Goal: Information Seeking & Learning: Learn about a topic

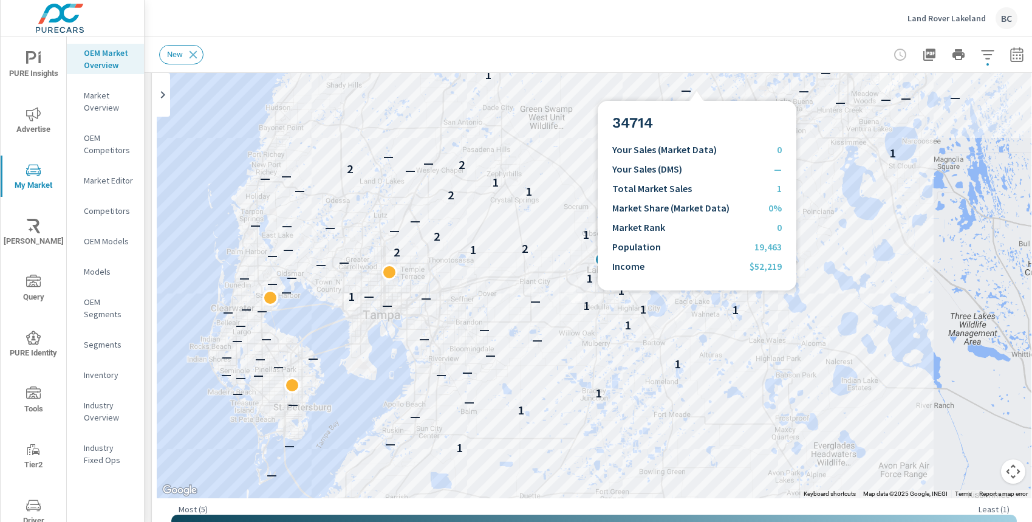
scroll to position [1, 0]
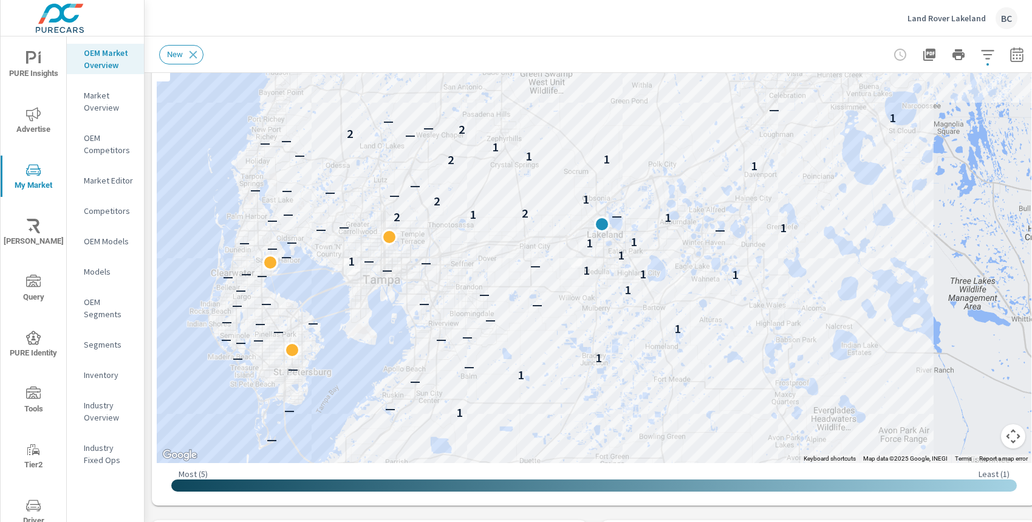
scroll to position [117, 0]
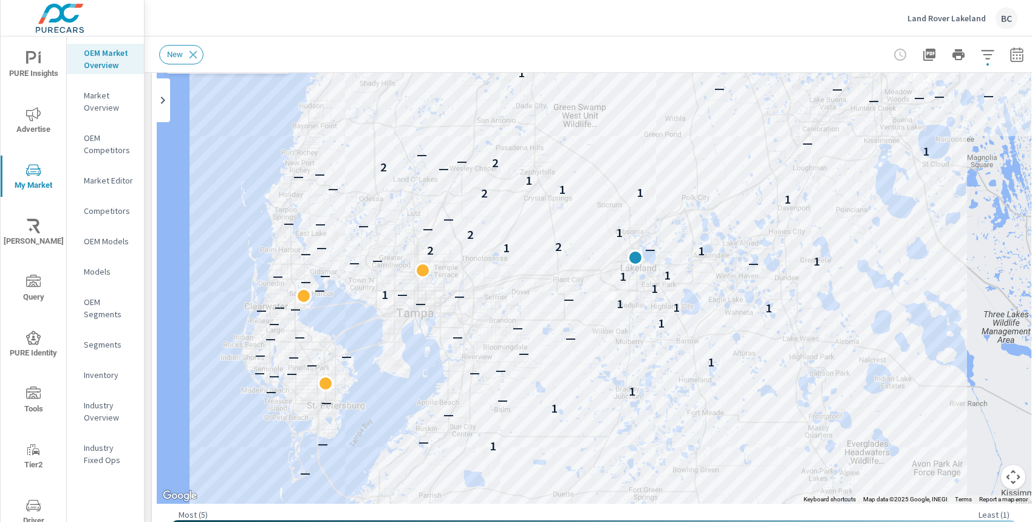
click at [1010, 474] on button "Map camera controls" at bounding box center [1013, 477] width 24 height 24
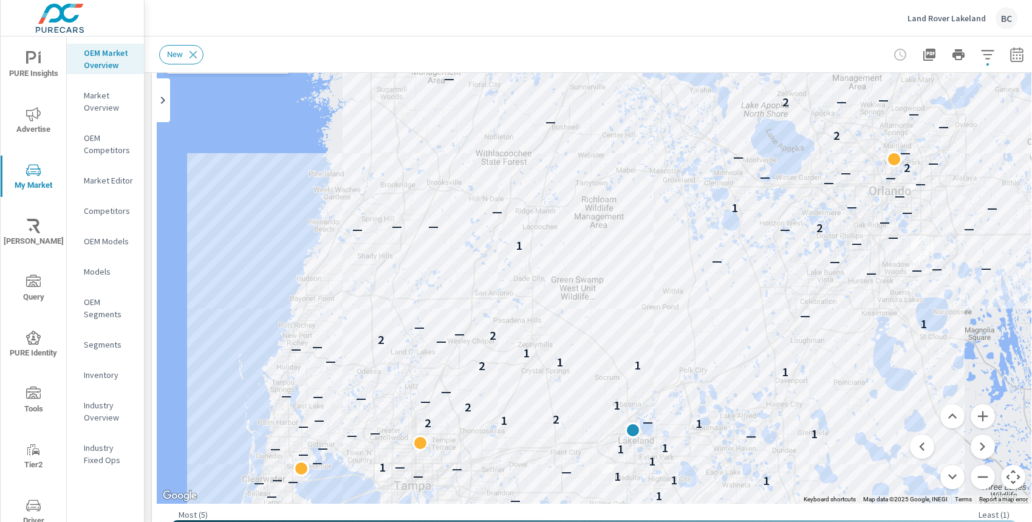
drag, startPoint x: 912, startPoint y: 226, endPoint x: 909, endPoint y: 402, distance: 176.2
click at [909, 402] on div "— — — — — — — — — — — — — — — — 1 — — — 1 — — — 1 — — — — — — 1 — — — — — — — —…" at bounding box center [594, 256] width 875 height 493
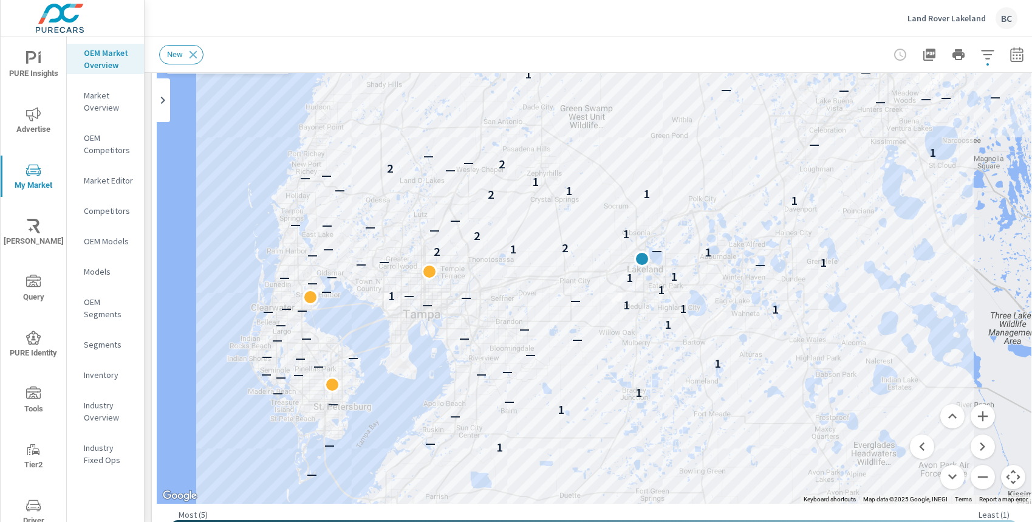
drag, startPoint x: 708, startPoint y: 342, endPoint x: 717, endPoint y: 168, distance: 174.6
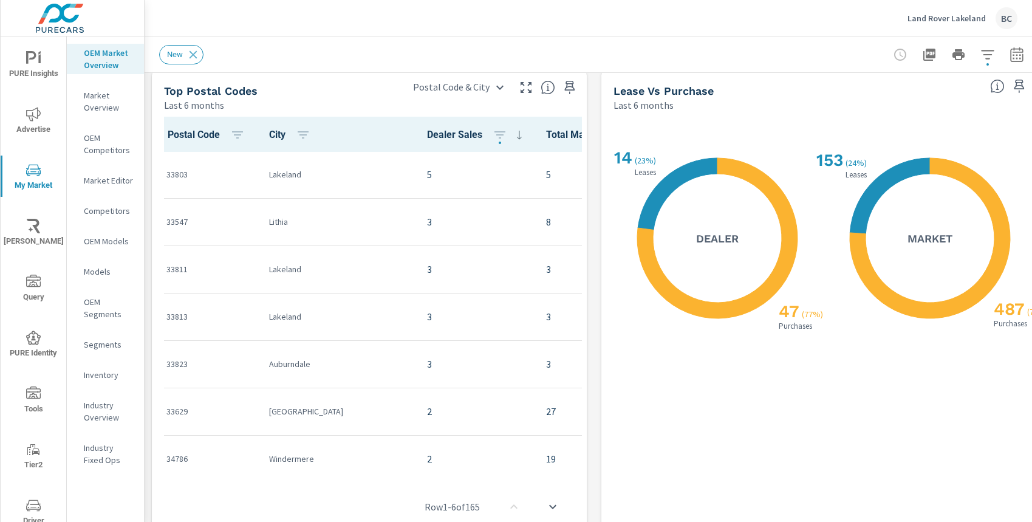
scroll to position [1109, 0]
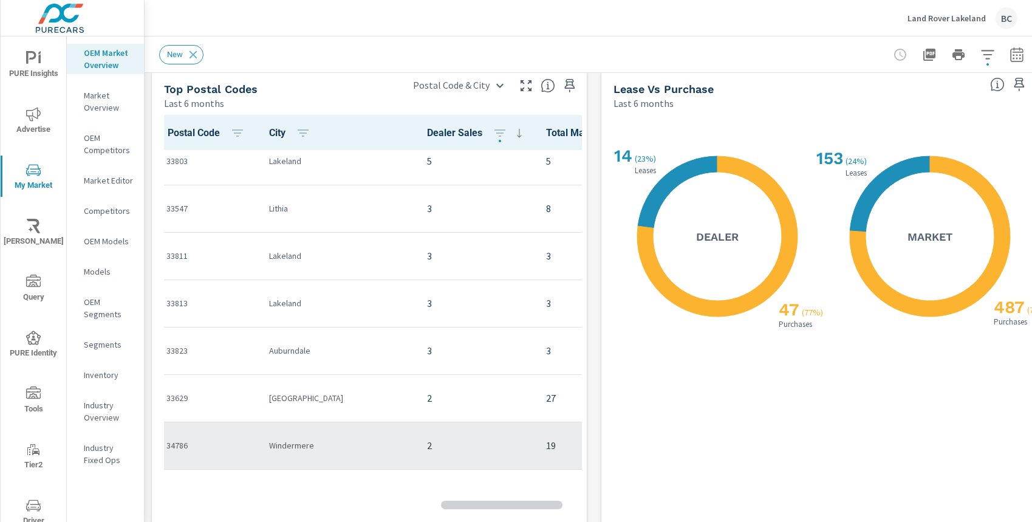
scroll to position [4, 0]
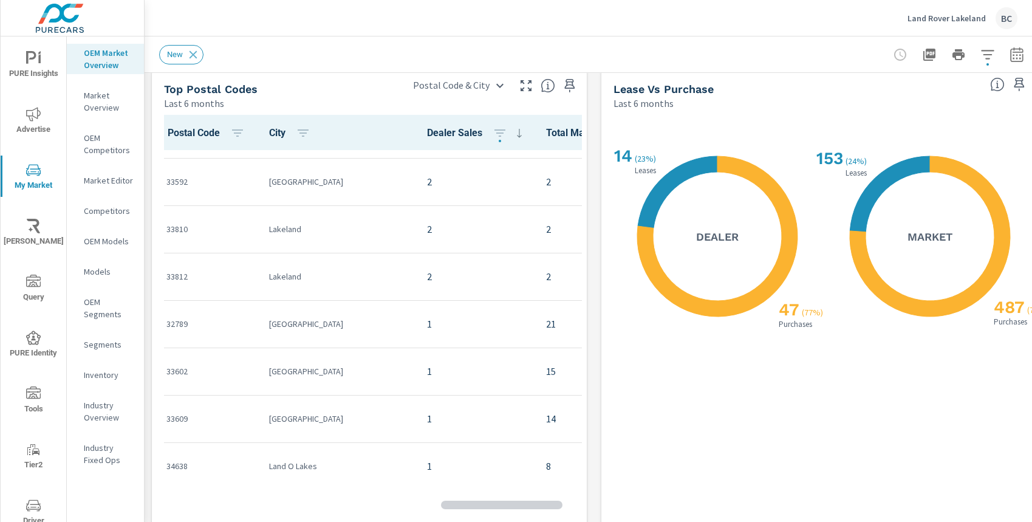
scroll to position [609, 0]
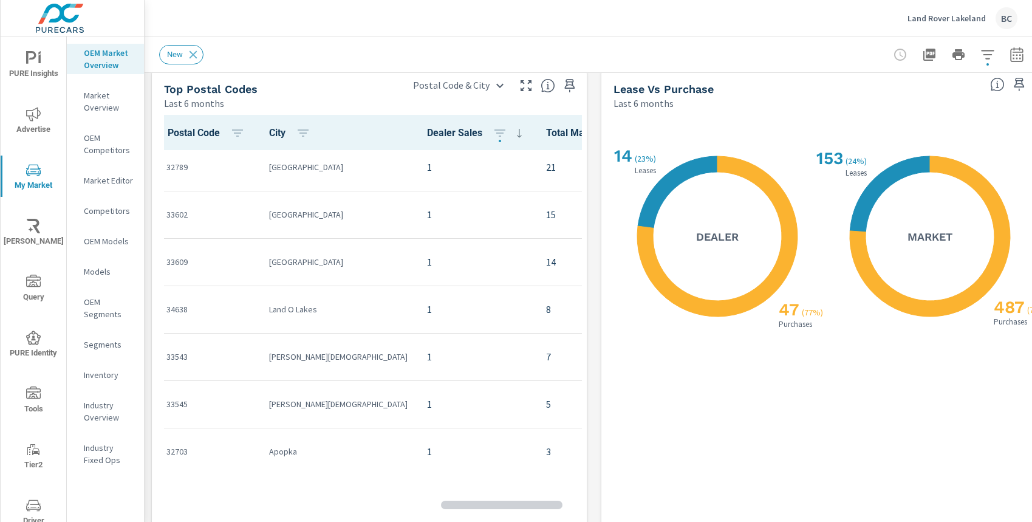
scroll to position [854, 0]
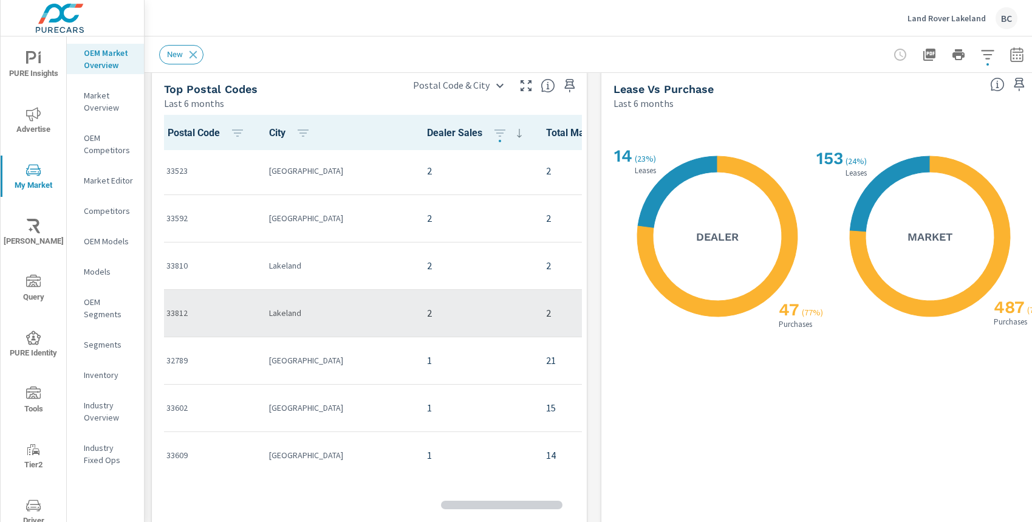
scroll to position [563, 0]
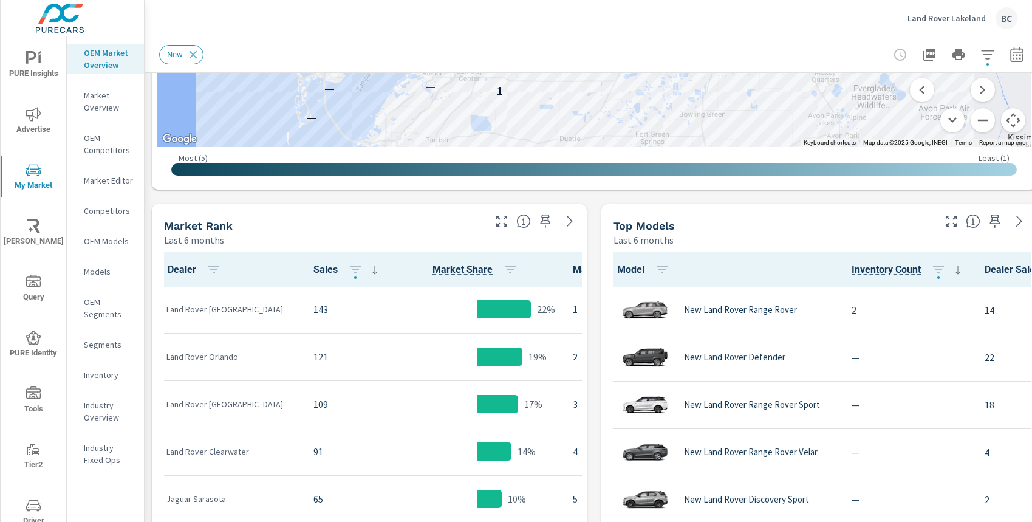
scroll to position [170, 0]
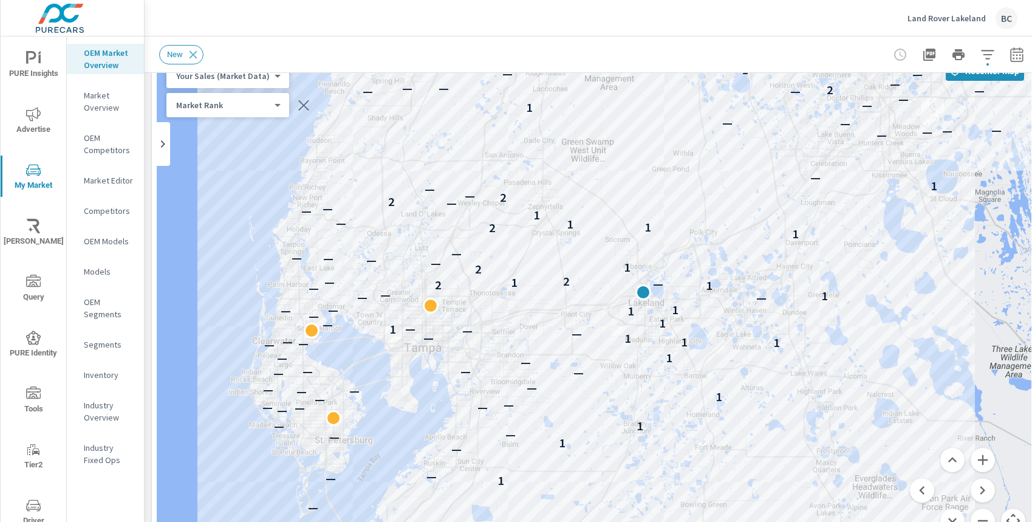
scroll to position [59, 0]
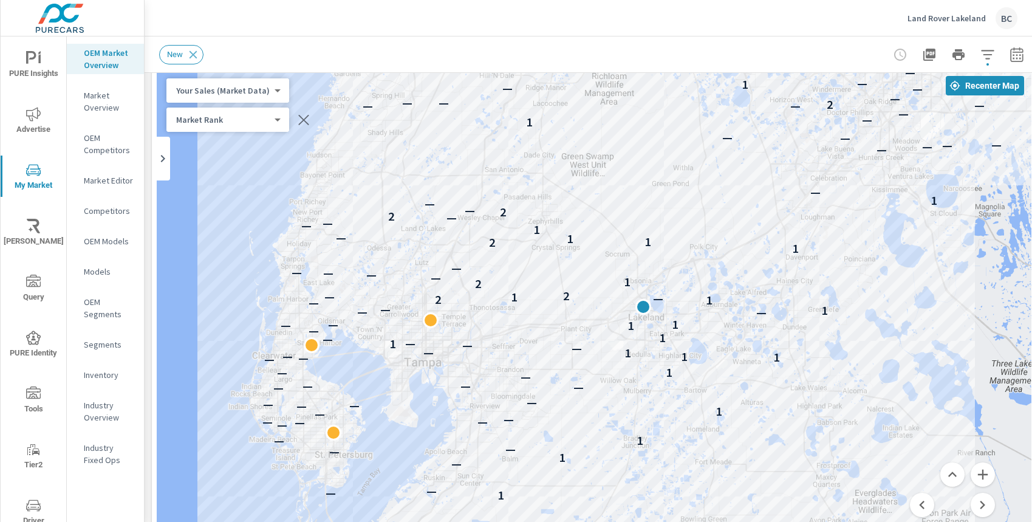
click at [765, 12] on div "Land Rover Lakeland [GEOGRAPHIC_DATA]" at bounding box center [588, 18] width 858 height 36
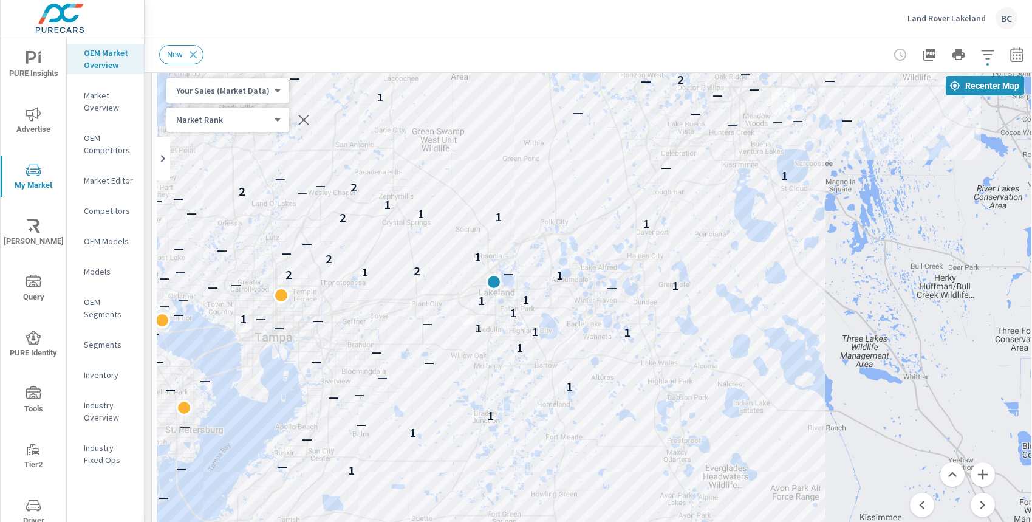
drag, startPoint x: 730, startPoint y: 235, endPoint x: 579, endPoint y: 210, distance: 152.7
click at [579, 210] on div "— — — — — — — — — — — — — — — — 1 — — — 1 — — — 1 — — — — — — 1 — — — — — — — —…" at bounding box center [594, 315] width 875 height 493
click at [985, 53] on icon "button" at bounding box center [987, 54] width 15 height 15
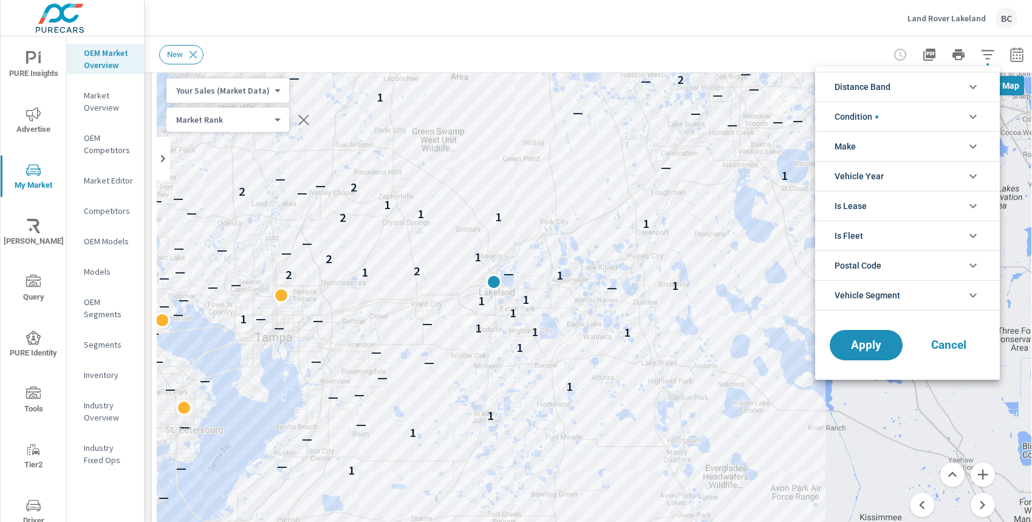
click at [975, 82] on icon "filter options" at bounding box center [973, 87] width 15 height 15
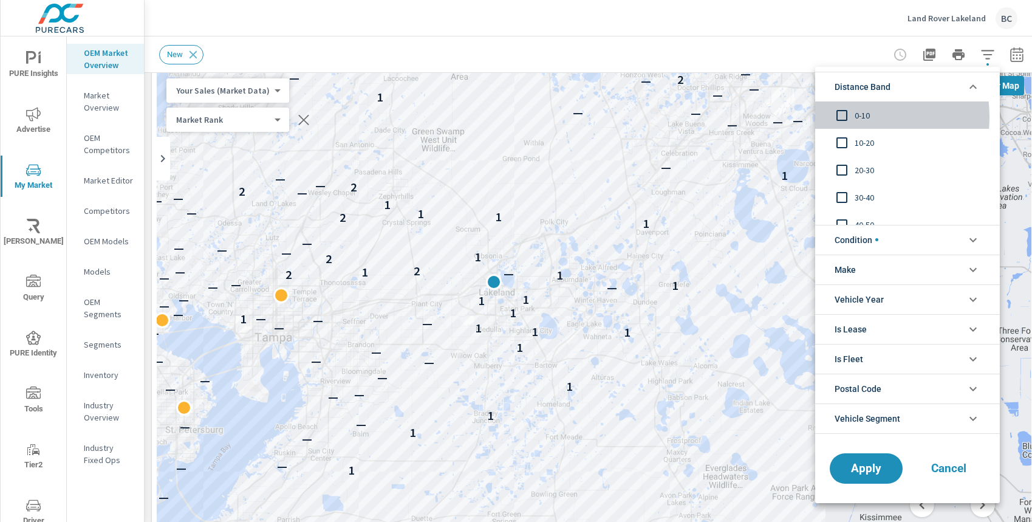
click at [843, 117] on input "filter options" at bounding box center [842, 116] width 26 height 26
click at [842, 152] on input "filter options" at bounding box center [842, 143] width 26 height 26
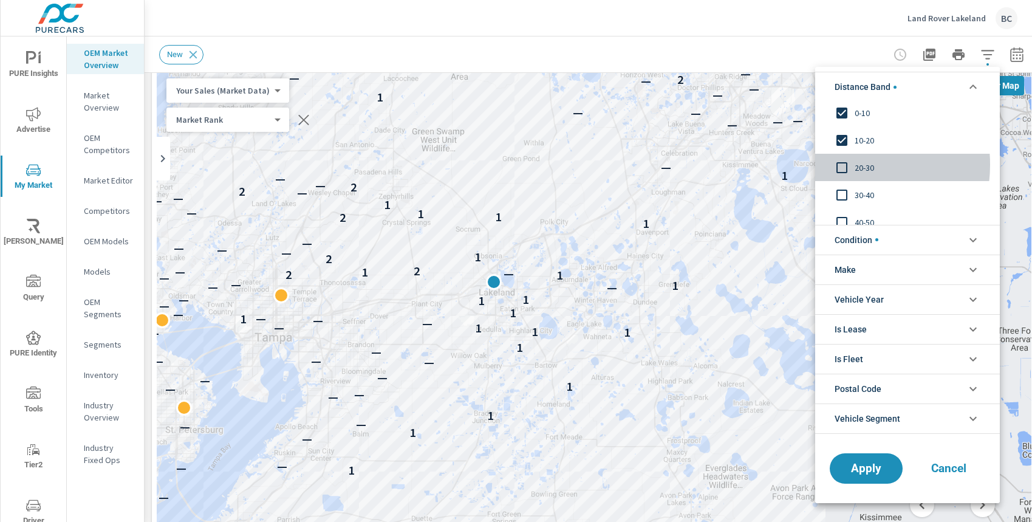
click at [844, 165] on input "filter options" at bounding box center [842, 168] width 26 height 26
click at [844, 198] on input "filter options" at bounding box center [842, 195] width 26 height 26
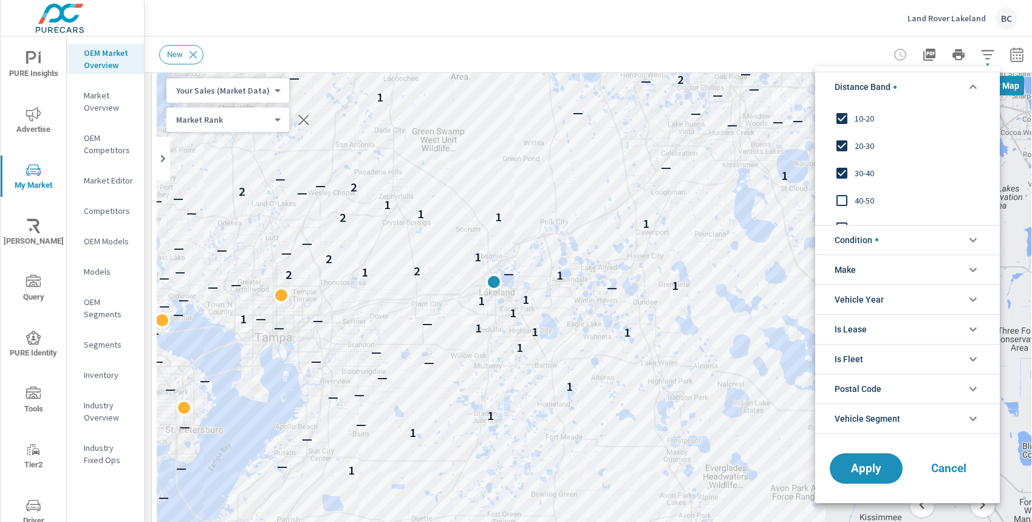
click at [844, 198] on input "filter options" at bounding box center [842, 201] width 26 height 26
click at [842, 211] on input "filter options" at bounding box center [842, 212] width 26 height 26
click at [864, 462] on span "Apply" at bounding box center [866, 468] width 50 height 12
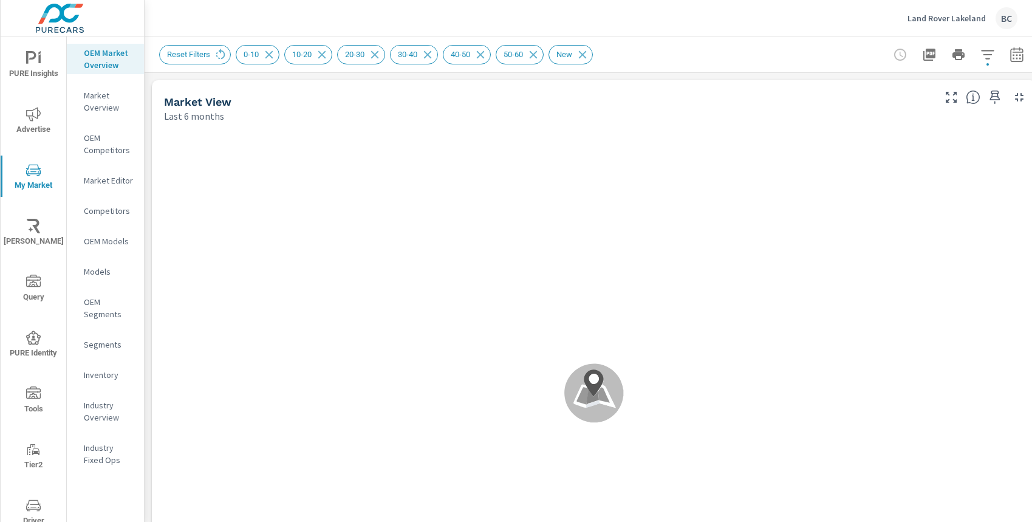
scroll to position [569, 0]
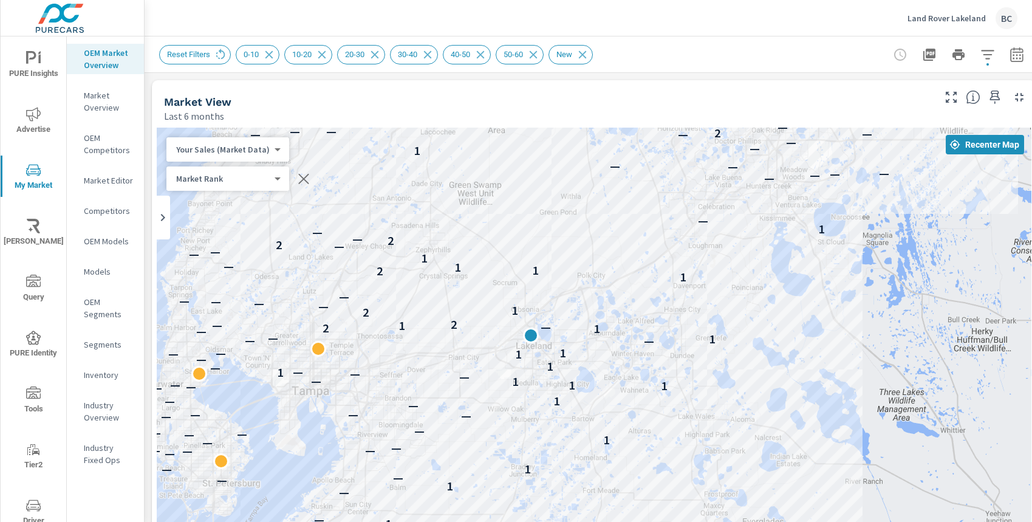
drag, startPoint x: 803, startPoint y: 296, endPoint x: 842, endPoint y: 289, distance: 39.7
click at [842, 289] on div "— — — — — — — — — — — — — — — — 1 — — — 1 — — — 1 — — — — — — 1 — — — — — — — —…" at bounding box center [594, 374] width 875 height 493
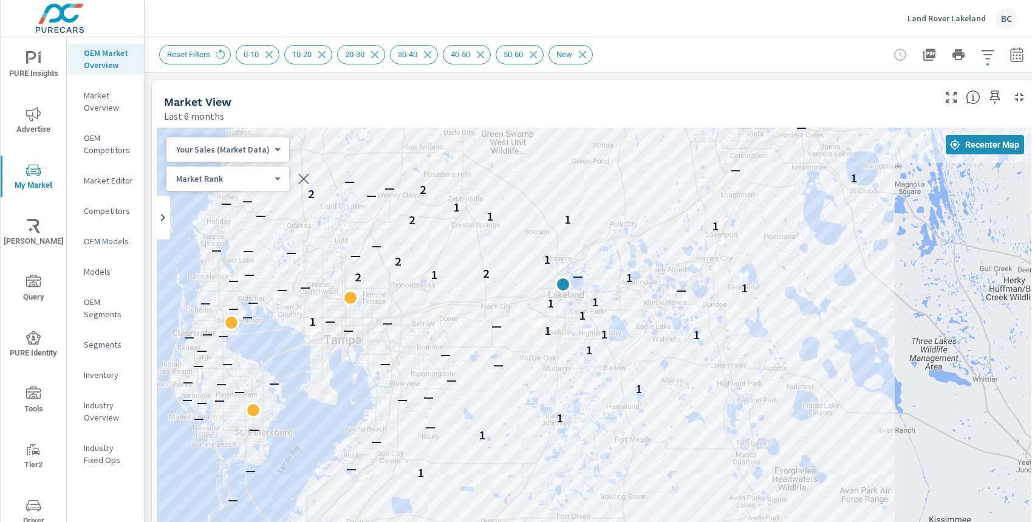
drag, startPoint x: 672, startPoint y: 214, endPoint x: 681, endPoint y: 177, distance: 38.0
click at [681, 177] on div "— — — — — — — — — — — — — — — — 1 — — — 1 — — — 1 — — — — — — 1 — — — — — — — —…" at bounding box center [594, 374] width 875 height 493
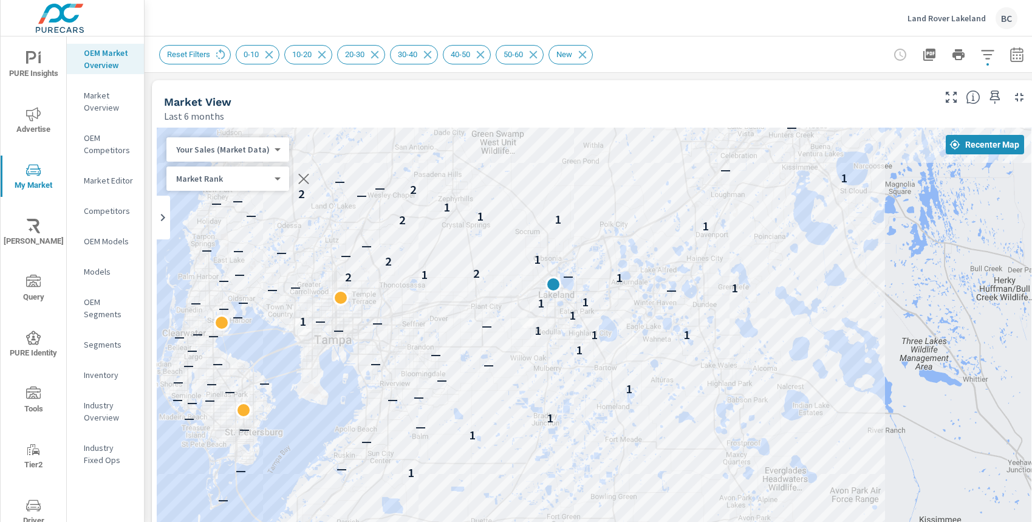
drag, startPoint x: 681, startPoint y: 177, endPoint x: 670, endPoint y: 177, distance: 10.9
click at [670, 177] on div "— — — — — — — — — — — — — — — — 1 — — — 1 — — — 1 — — — — — — 1 — — — — — — — —…" at bounding box center [594, 374] width 875 height 493
click at [540, 57] on icon at bounding box center [533, 54] width 13 height 13
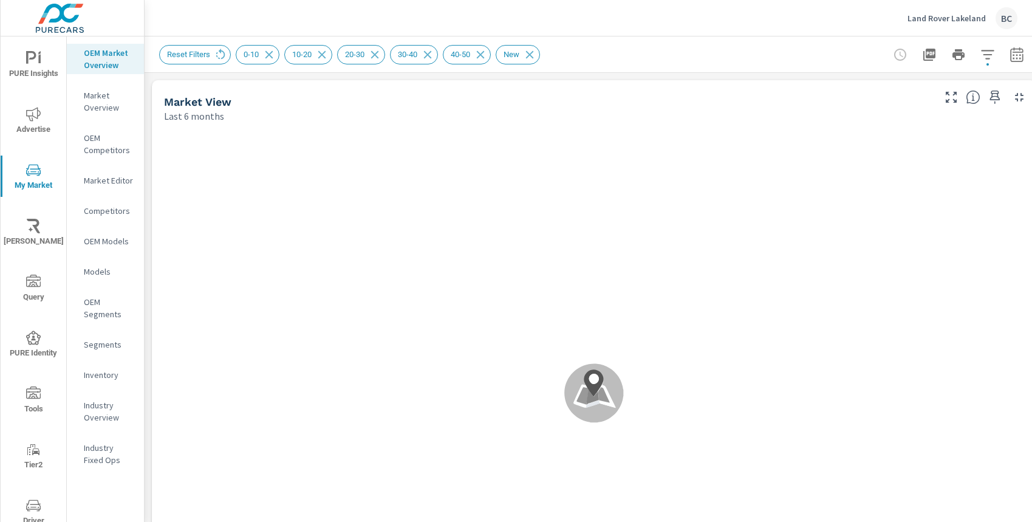
scroll to position [569, 0]
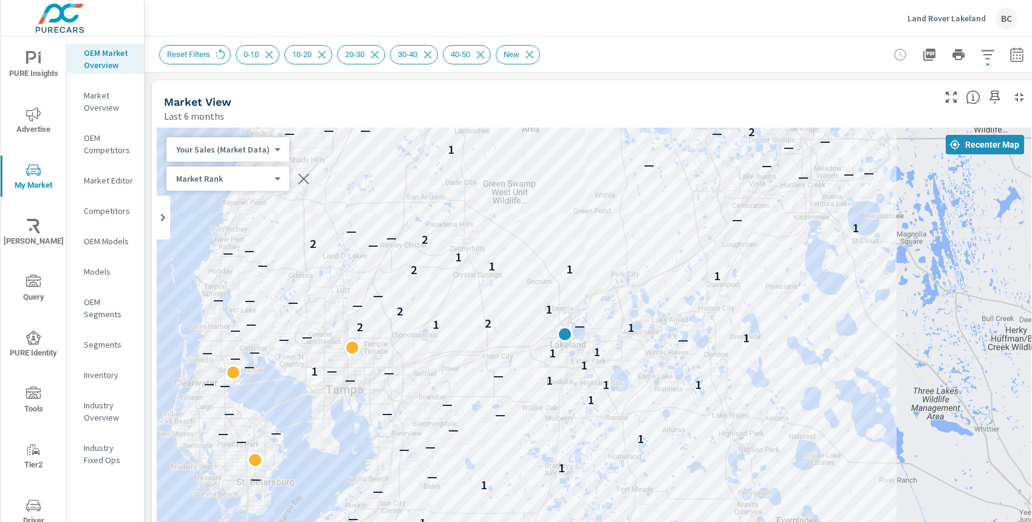
drag, startPoint x: 852, startPoint y: 218, endPoint x: 864, endPoint y: 263, distance: 46.6
click at [864, 263] on div "— — — 1 — — 1 — — 1 — — — 1 — — — — — — — 1 — 1 1 — 1 — — — 1 — — 1 — 1 — 1 — 1…" at bounding box center [594, 374] width 875 height 493
